Goal: Task Accomplishment & Management: Manage account settings

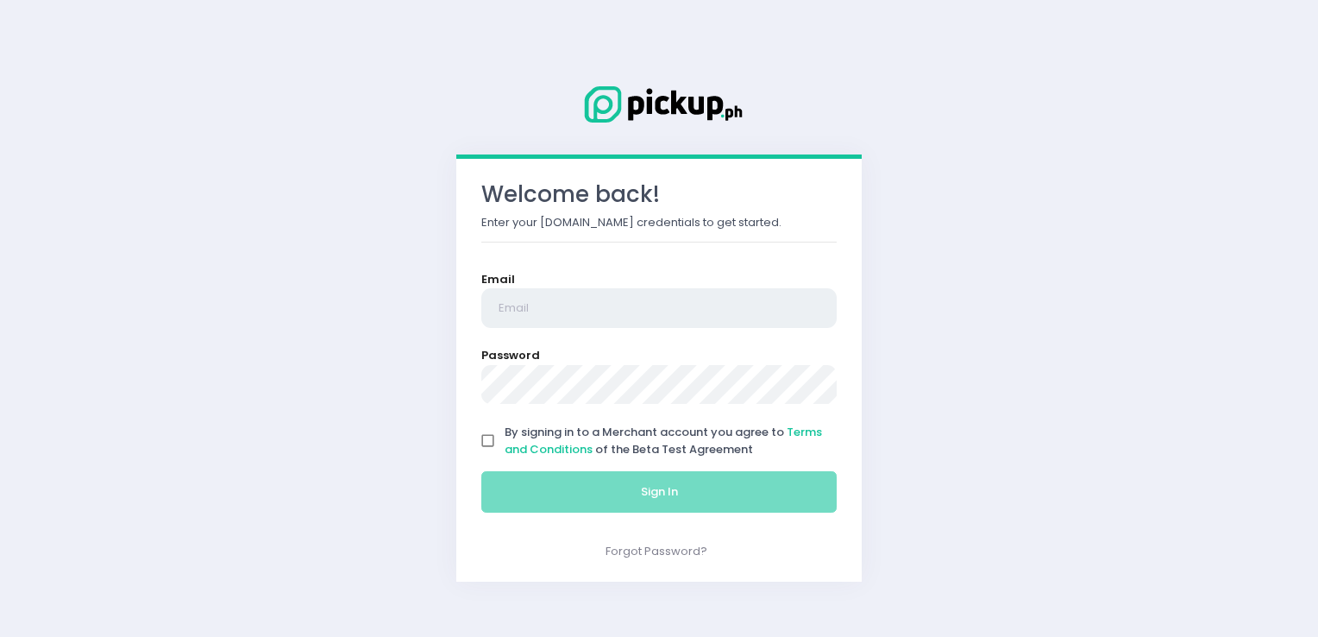
click at [683, 319] on input "email" at bounding box center [658, 308] width 355 height 40
type input "[EMAIL_ADDRESS][DOMAIN_NAME]"
click at [485, 436] on input "By signing in to a Merchant account you agree to Terms and Conditions of the Be…" at bounding box center [488, 440] width 33 height 33
checkbox input "true"
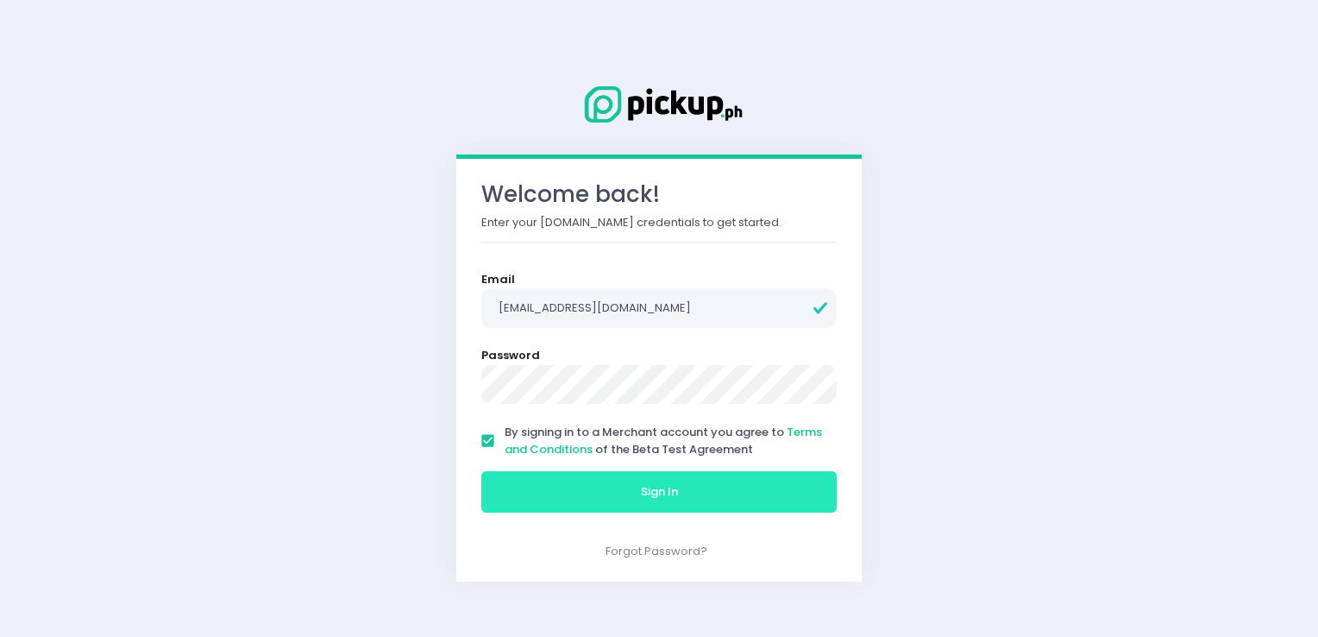
click at [561, 486] on button "Sign In" at bounding box center [658, 491] width 355 height 41
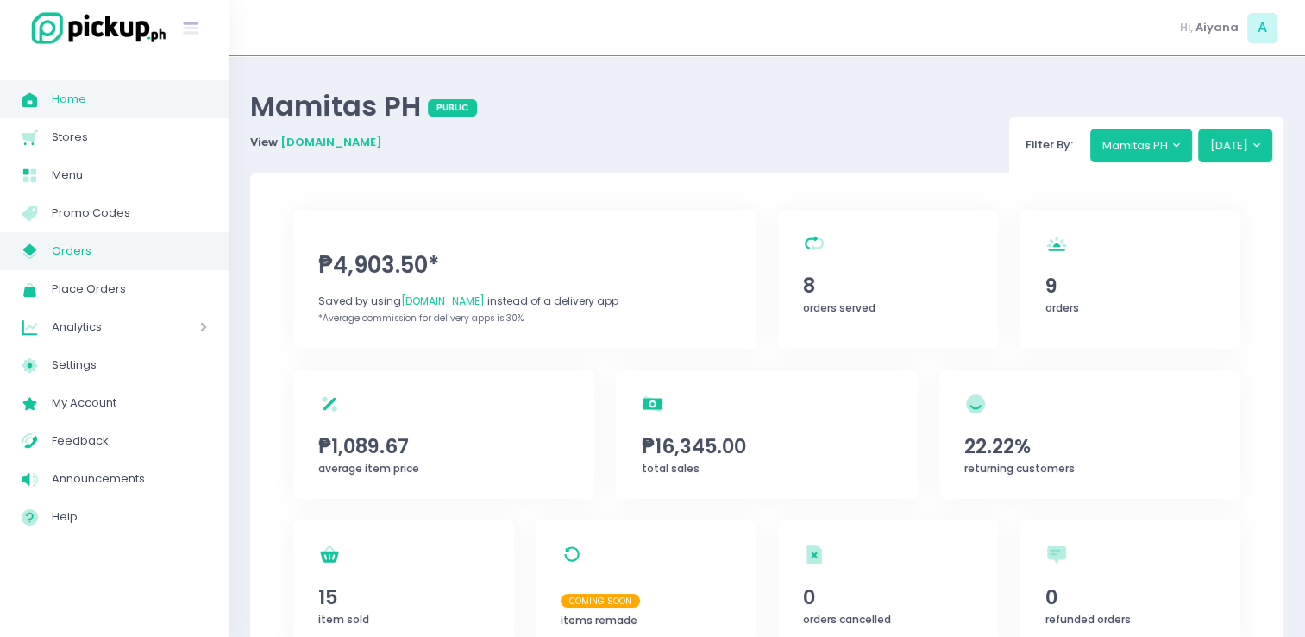
click at [79, 254] on span "Orders" at bounding box center [129, 251] width 155 height 22
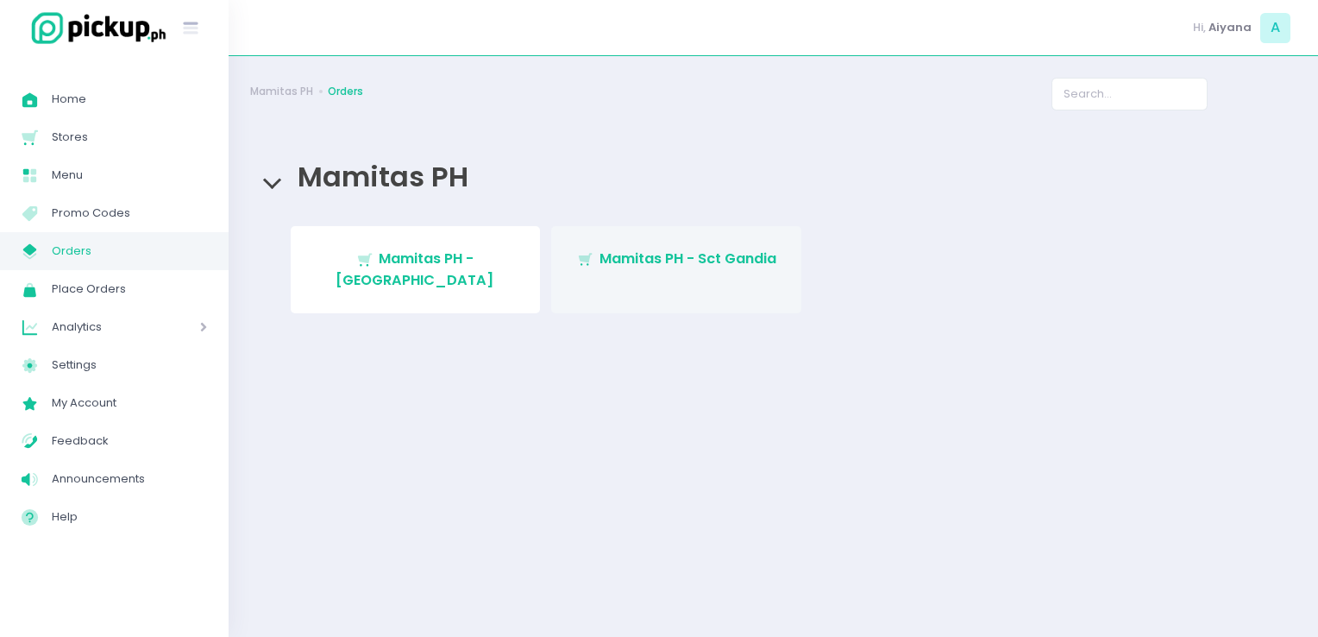
click at [737, 259] on span "Mamitas PH - Sct Gandia" at bounding box center [687, 258] width 177 height 20
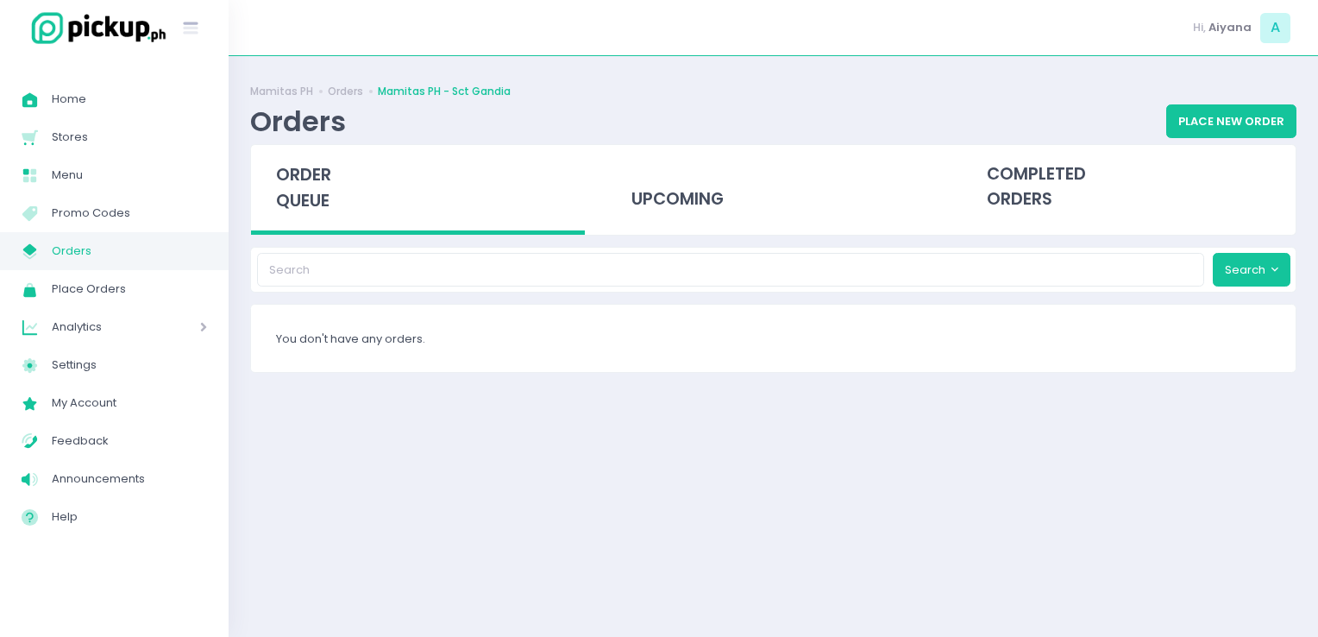
click at [166, 248] on span "Orders" at bounding box center [129, 251] width 155 height 22
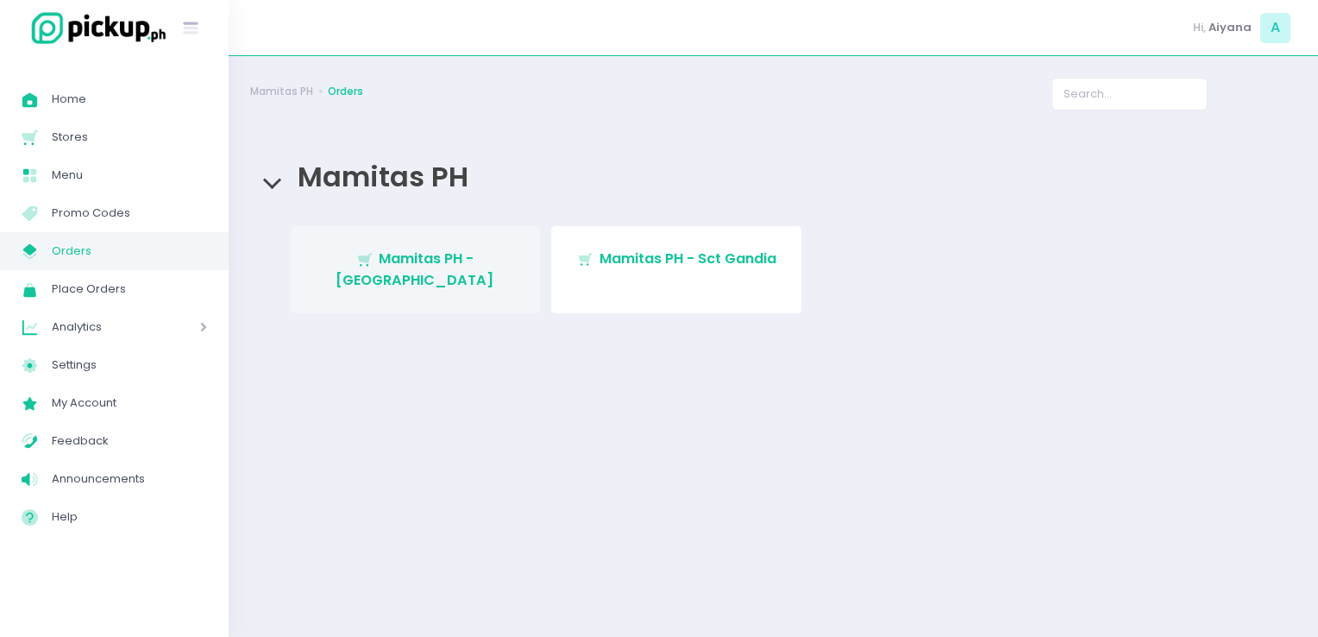
click at [438, 250] on span "Mamitas PH - [GEOGRAPHIC_DATA]" at bounding box center [415, 268] width 159 height 41
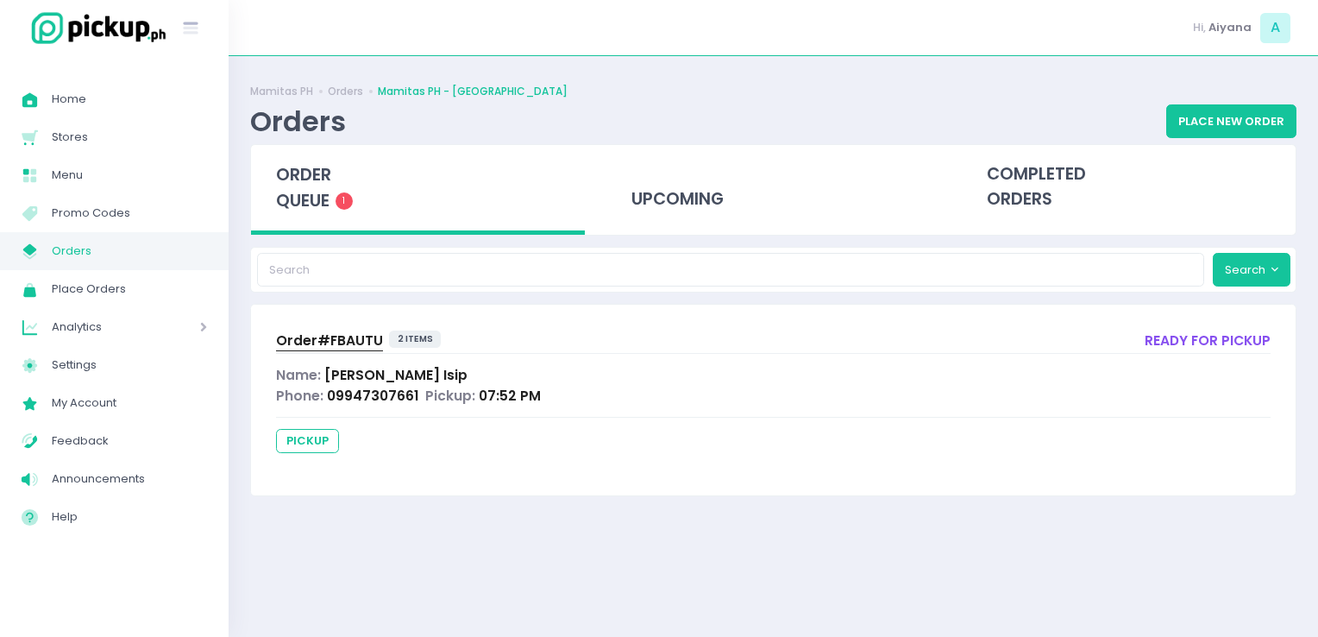
click at [130, 254] on span "Orders" at bounding box center [129, 251] width 155 height 22
